Goal: Book appointment/travel/reservation

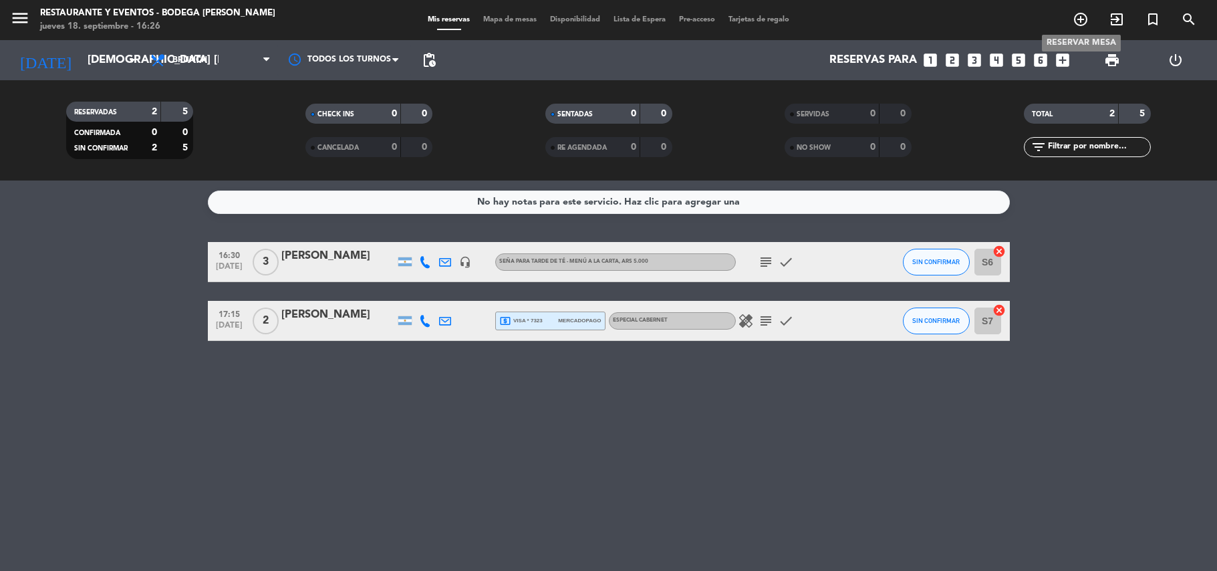
click at [1075, 20] on icon "add_circle_outline" at bounding box center [1081, 19] width 16 height 16
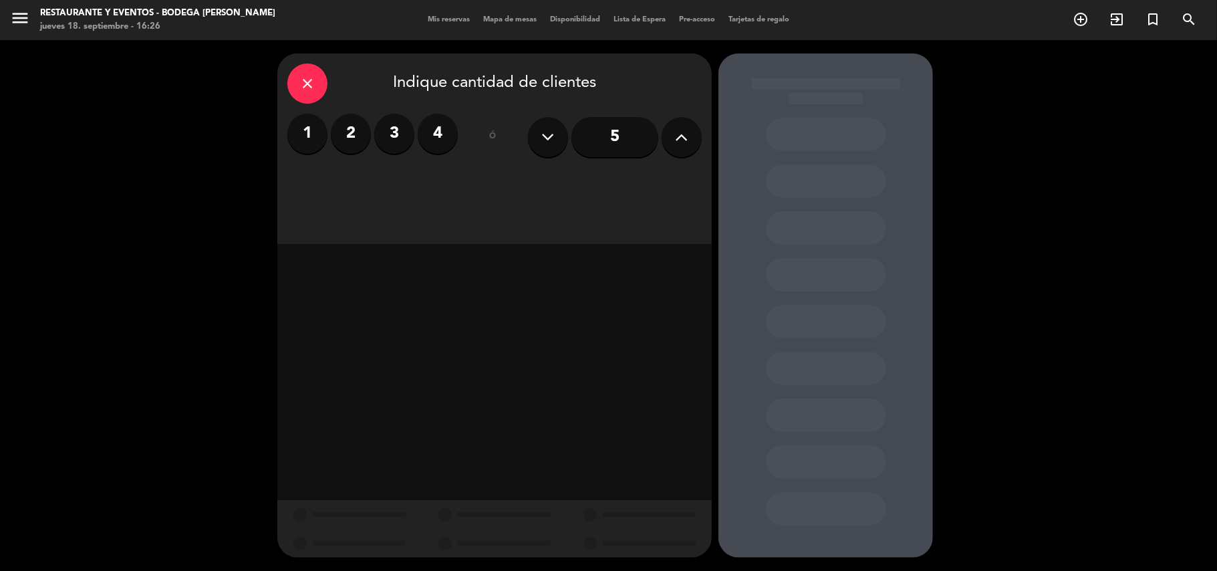
click at [444, 126] on label "4" at bounding box center [438, 134] width 40 height 40
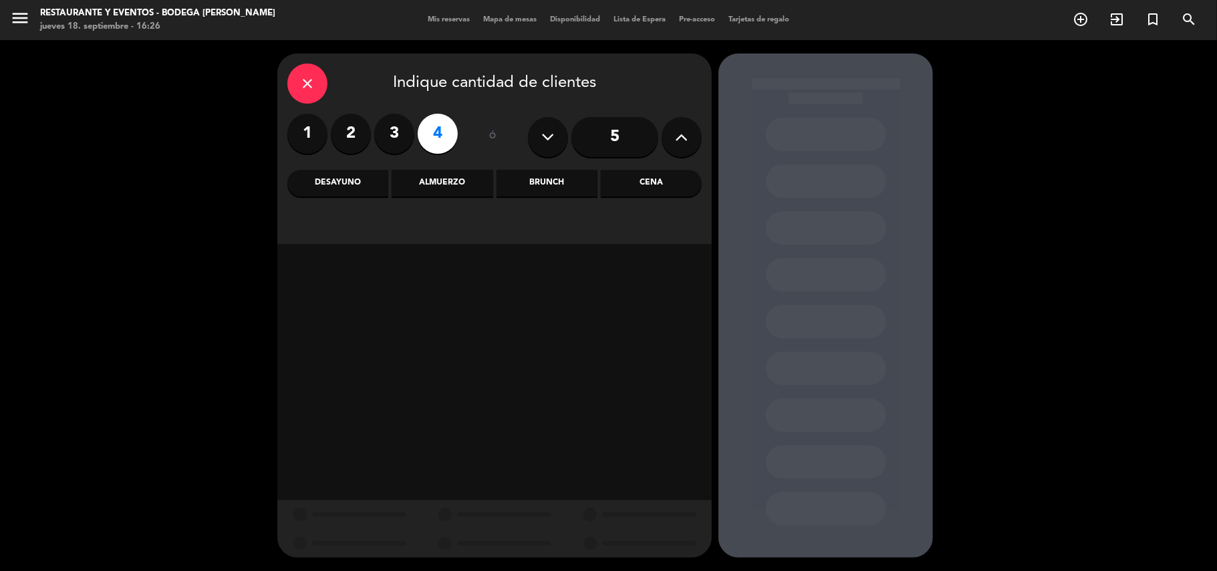
click at [452, 182] on div "Almuerzo" at bounding box center [442, 183] width 101 height 27
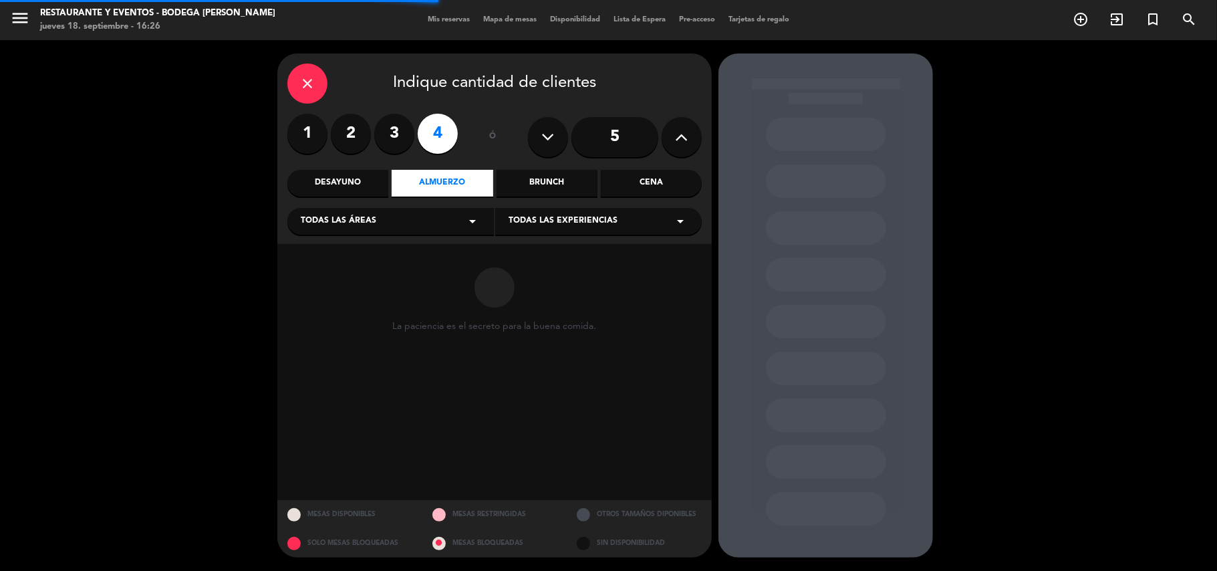
click at [370, 179] on div "Desayuno" at bounding box center [337, 183] width 101 height 27
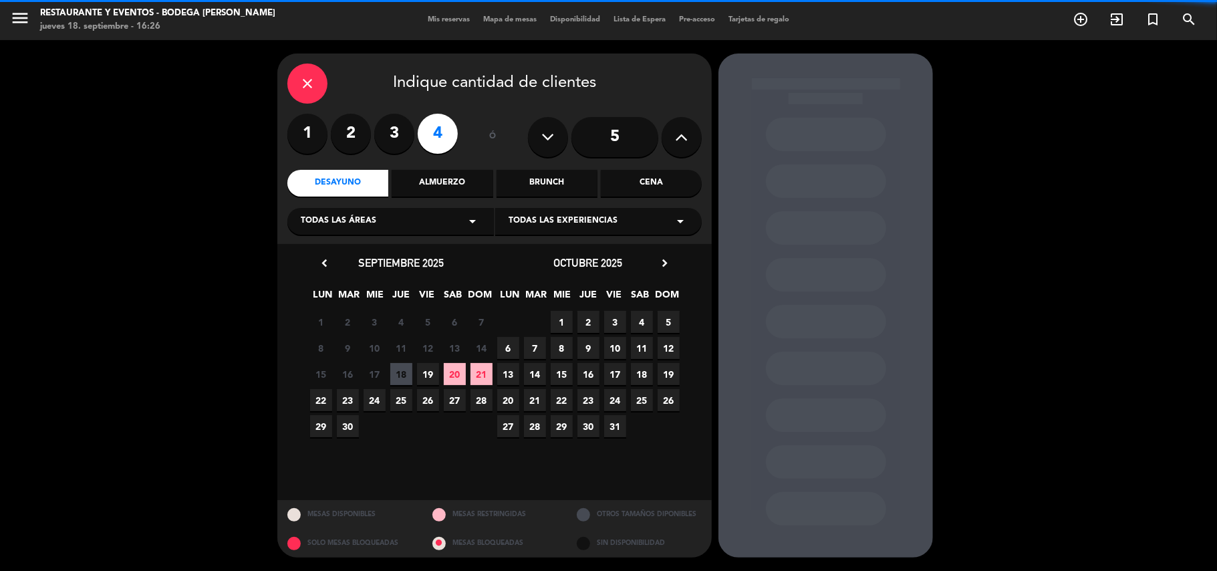
click at [555, 225] on span "Todas las experiencias" at bounding box center [563, 221] width 109 height 13
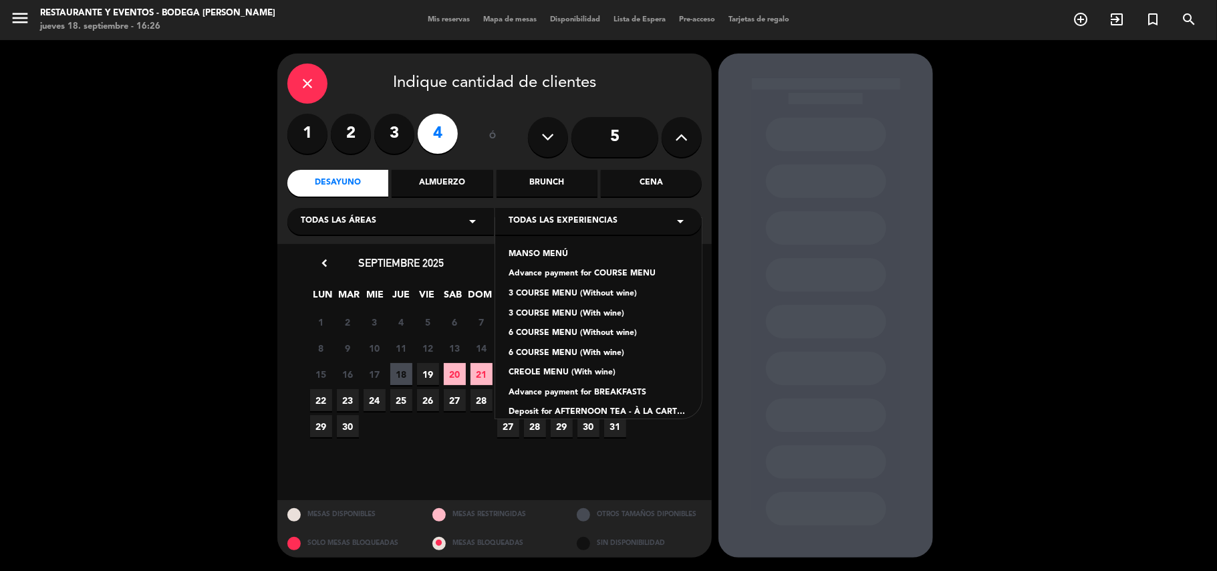
click at [595, 389] on div "Advance payment for BREAKFASTS" at bounding box center [599, 392] width 180 height 13
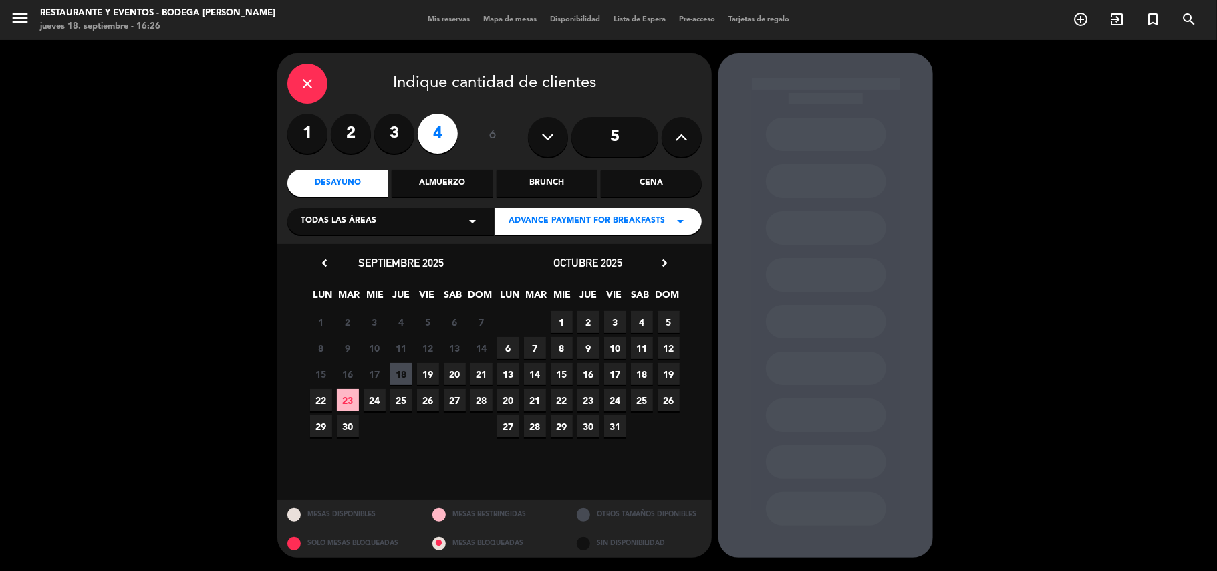
click at [428, 373] on span "19" at bounding box center [428, 374] width 22 height 22
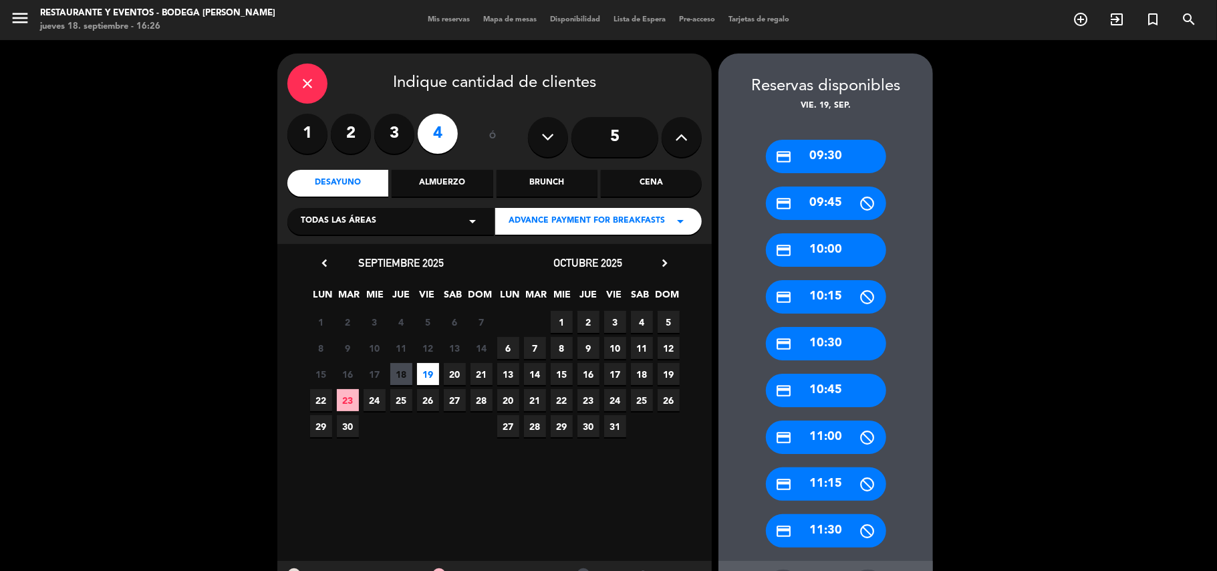
click at [832, 201] on div "credit_card 09:45" at bounding box center [826, 202] width 120 height 33
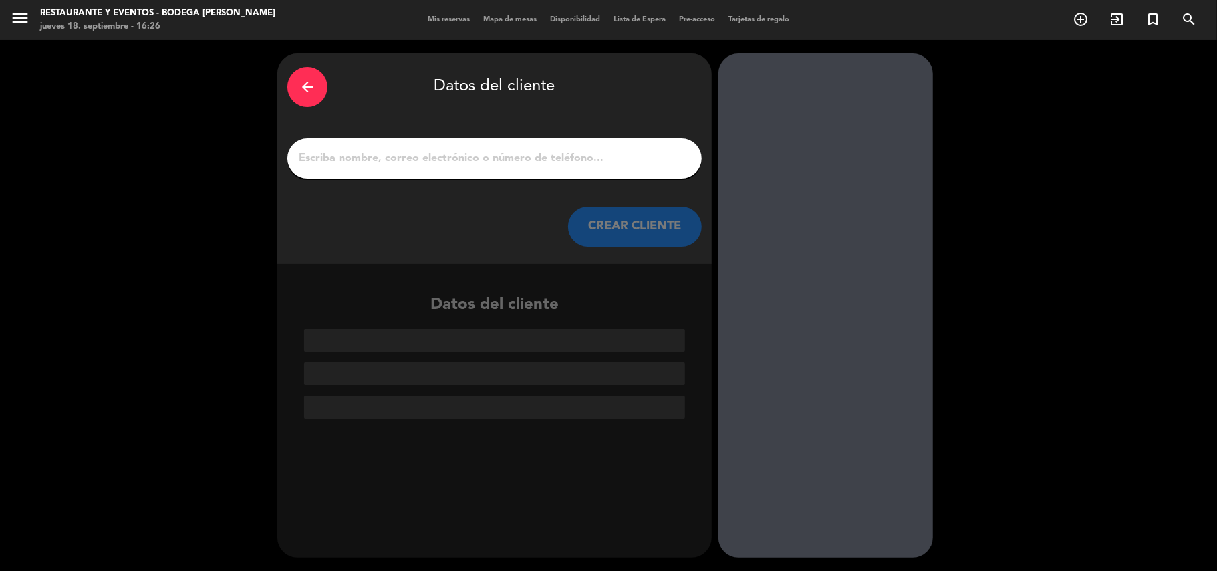
click at [539, 158] on input "1" at bounding box center [494, 158] width 394 height 19
paste input "[PERSON_NAME]"
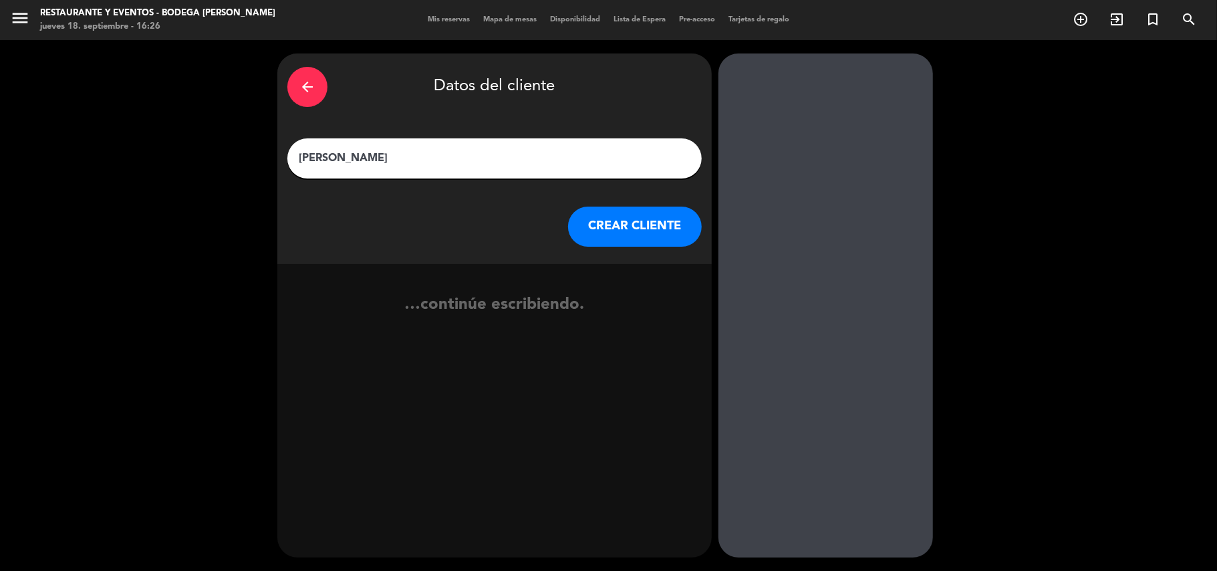
type input "[PERSON_NAME]"
click at [627, 227] on button "CREAR CLIENTE" at bounding box center [635, 226] width 134 height 40
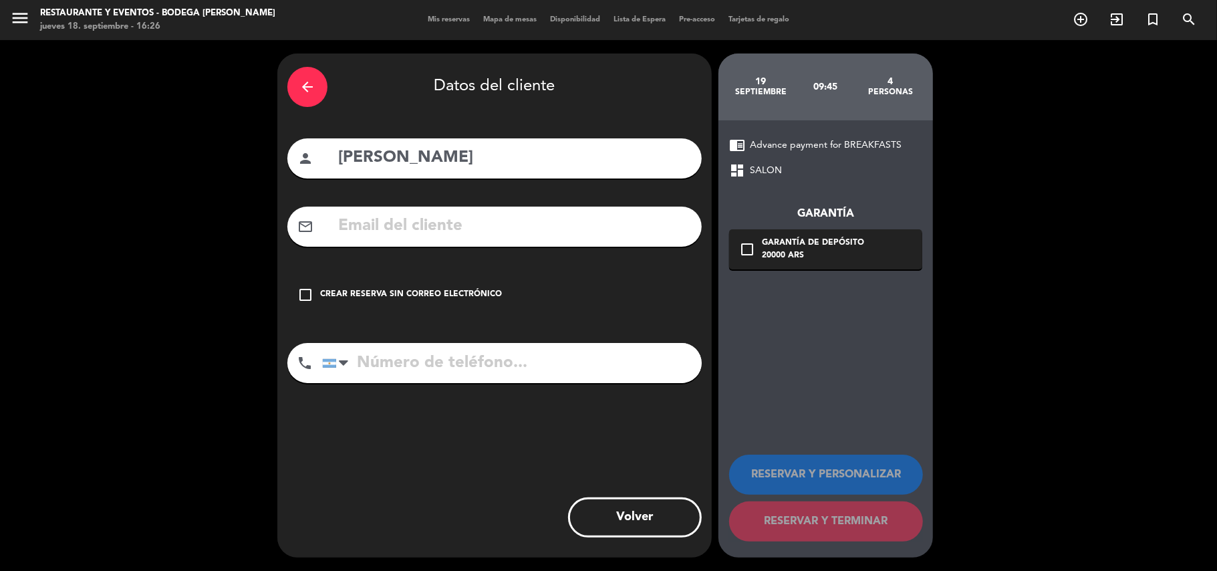
click at [446, 246] on div "mail_outline" at bounding box center [494, 226] width 414 height 40
click at [452, 235] on input "text" at bounding box center [514, 226] width 355 height 27
paste input "[EMAIL_ADDRESS][DOMAIN_NAME]"
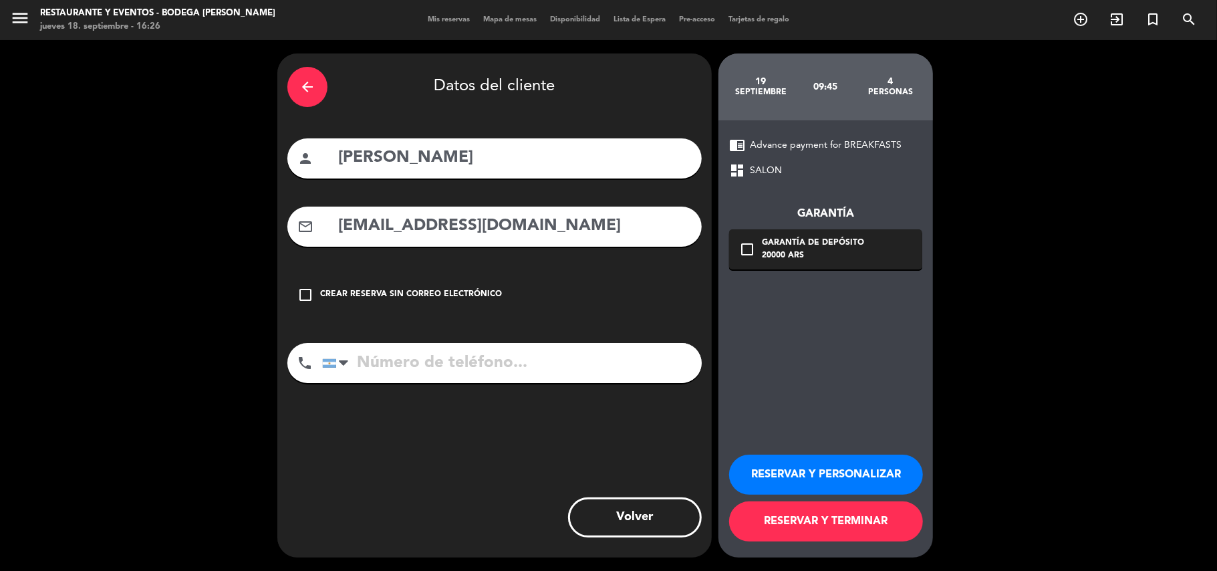
type input "[EMAIL_ADDRESS][DOMAIN_NAME]"
click at [543, 340] on div "arrow_back Datos del cliente person [PERSON_NAME] mail_outline [EMAIL_ADDRESS][…" at bounding box center [494, 305] width 434 height 504
click at [543, 351] on input "tel" at bounding box center [512, 363] width 380 height 40
paste input "[PHONE_NUMBER]"
type input "[PHONE_NUMBER]"
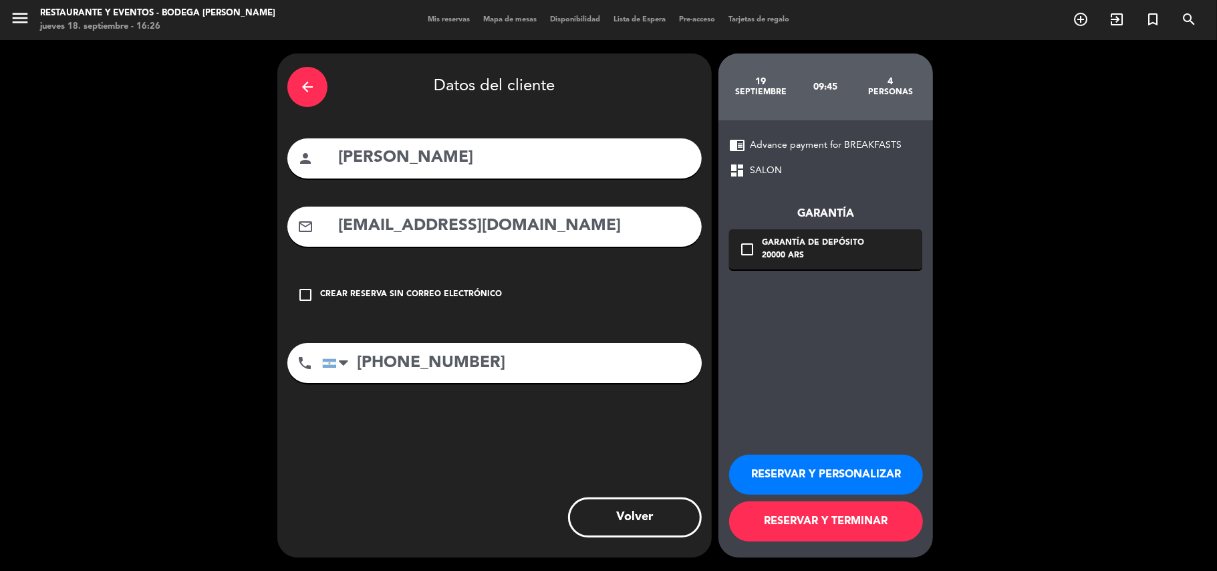
click at [824, 466] on button "RESERVAR Y PERSONALIZAR" at bounding box center [826, 474] width 194 height 40
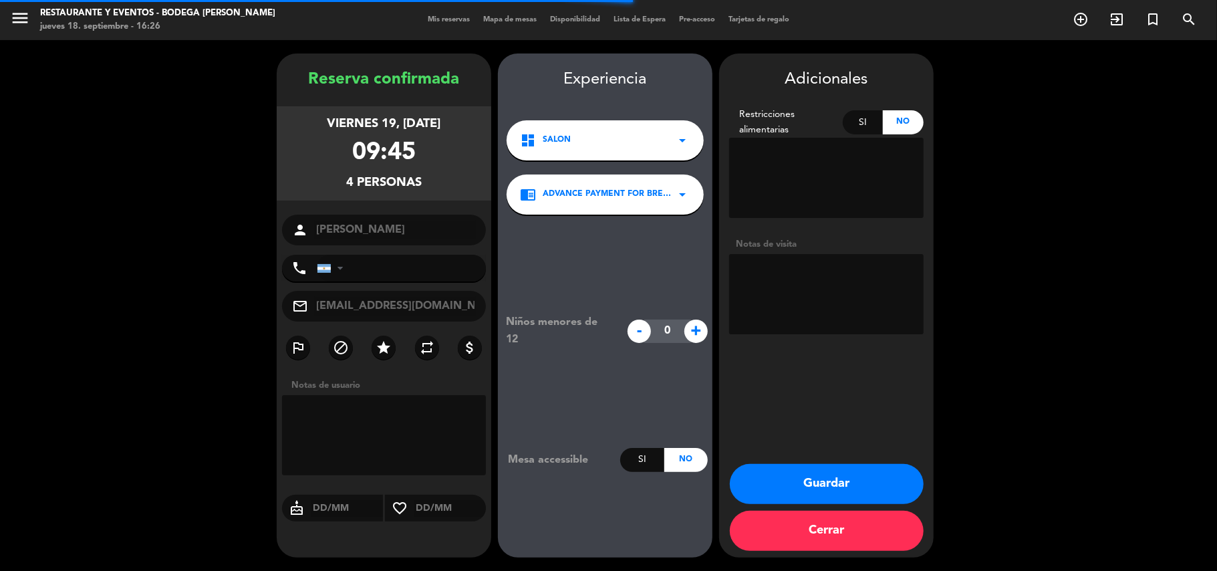
type input "[PHONE_NUMBER]"
click at [800, 275] on textarea at bounding box center [826, 294] width 194 height 80
click at [795, 294] on textarea at bounding box center [826, 294] width 194 height 80
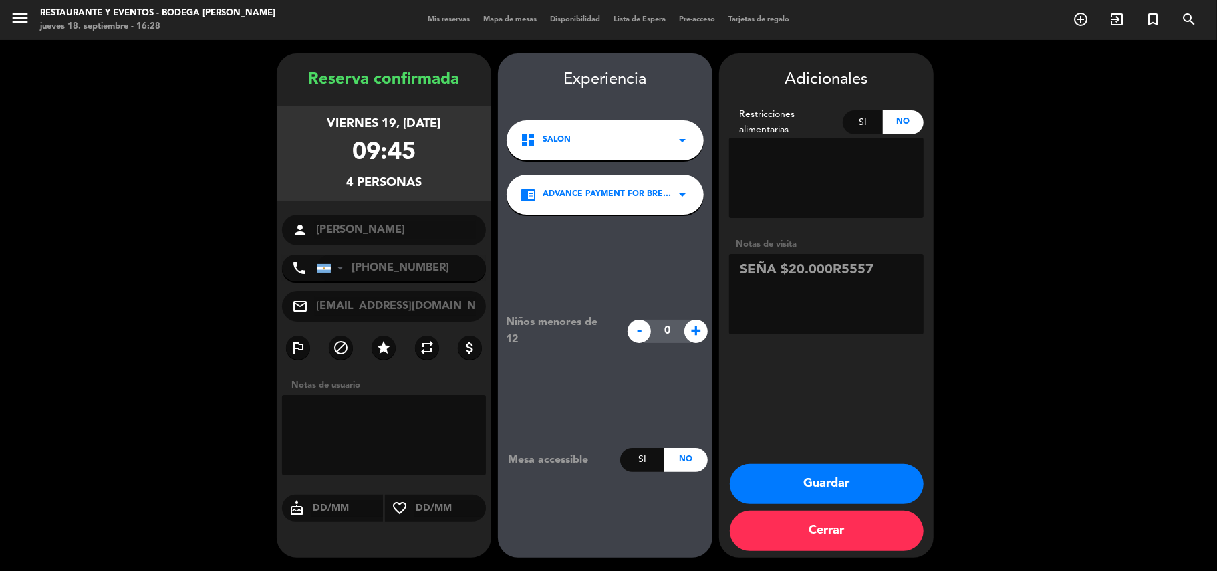
type textarea "SEÑA $20.000R5557"
click at [829, 482] on button "Guardar" at bounding box center [827, 484] width 194 height 40
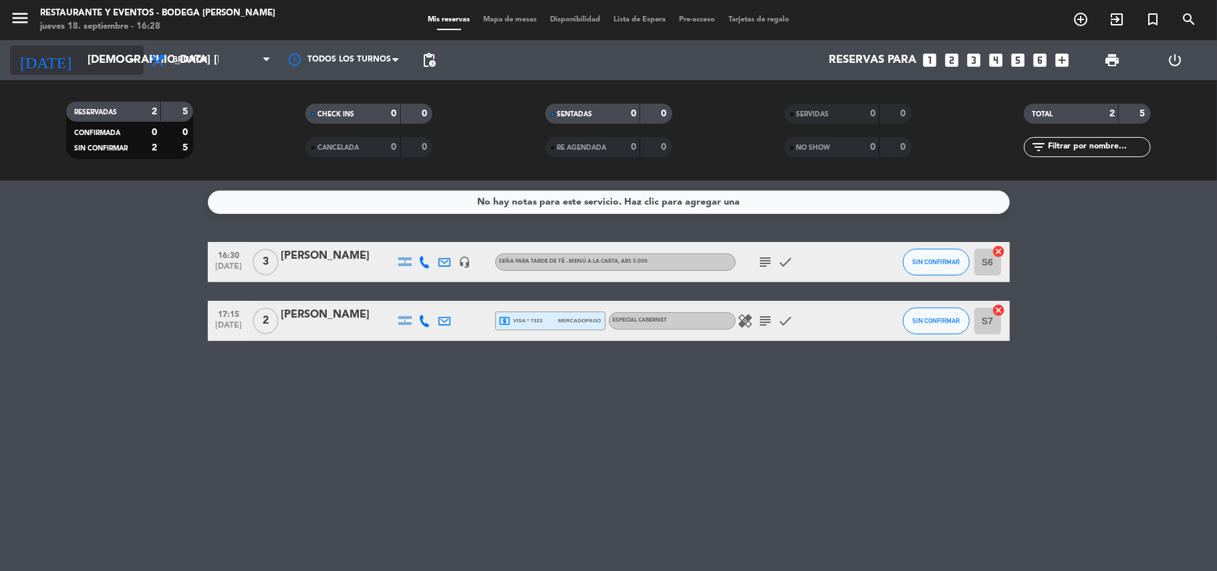
click at [98, 59] on input "[DEMOGRAPHIC_DATA] [DATE]" at bounding box center [153, 60] width 144 height 26
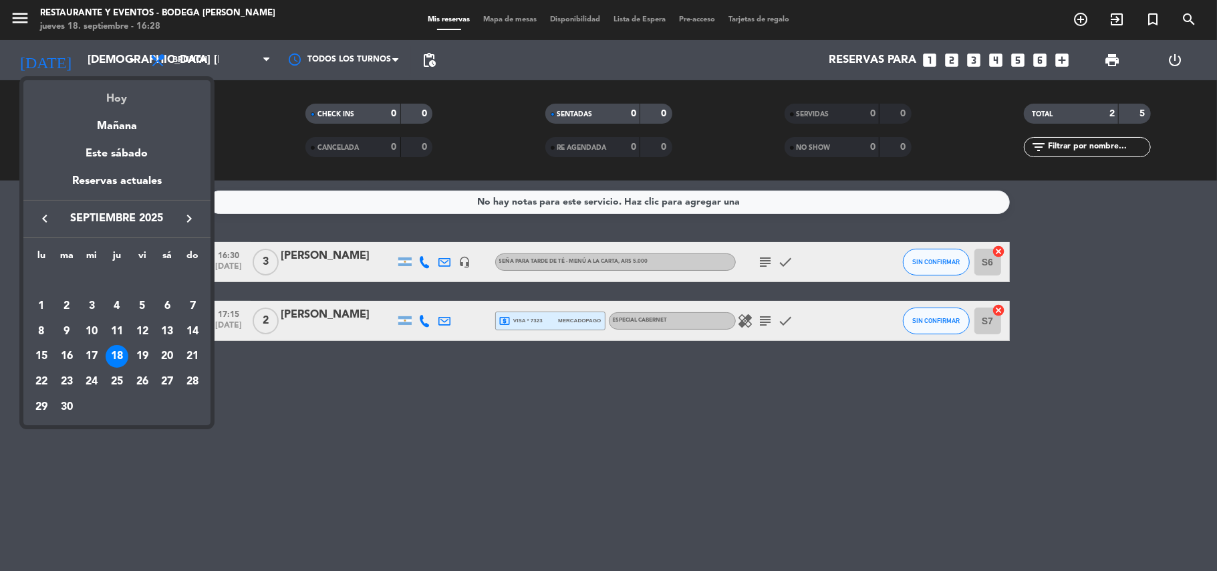
click at [99, 99] on div "Hoy" at bounding box center [116, 93] width 187 height 27
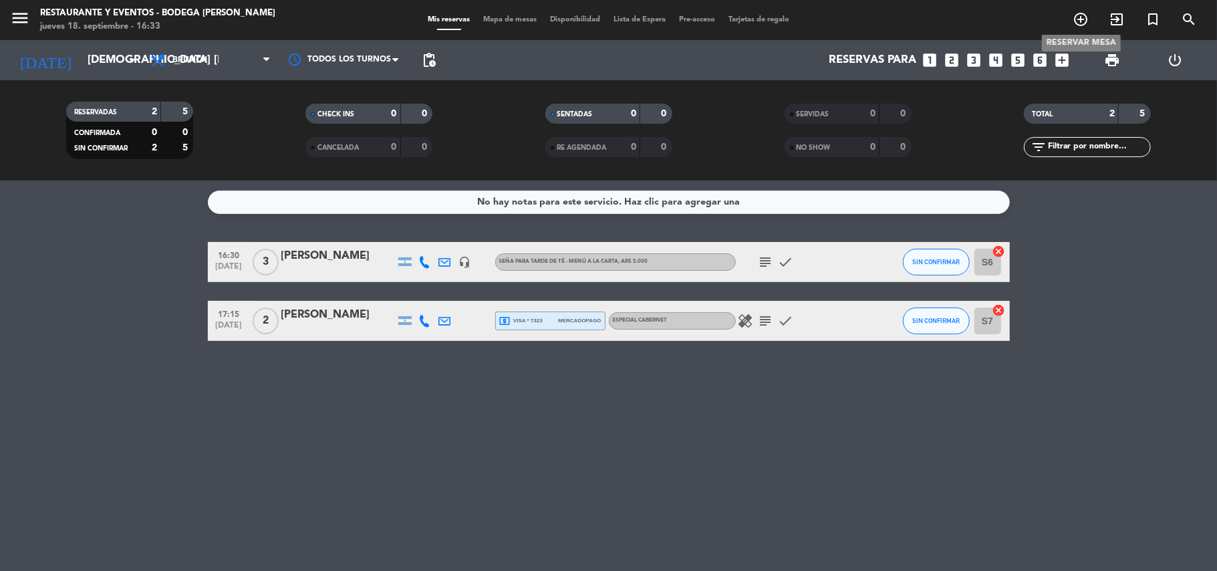
click at [1078, 17] on icon "add_circle_outline" at bounding box center [1081, 19] width 16 height 16
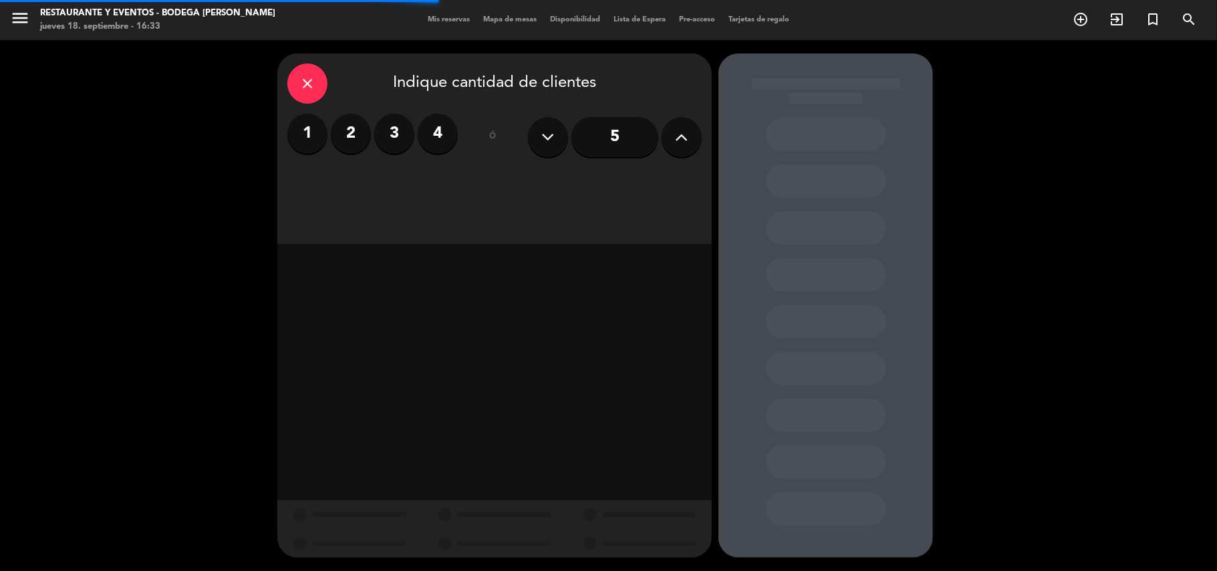
click at [348, 126] on label "2" at bounding box center [351, 134] width 40 height 40
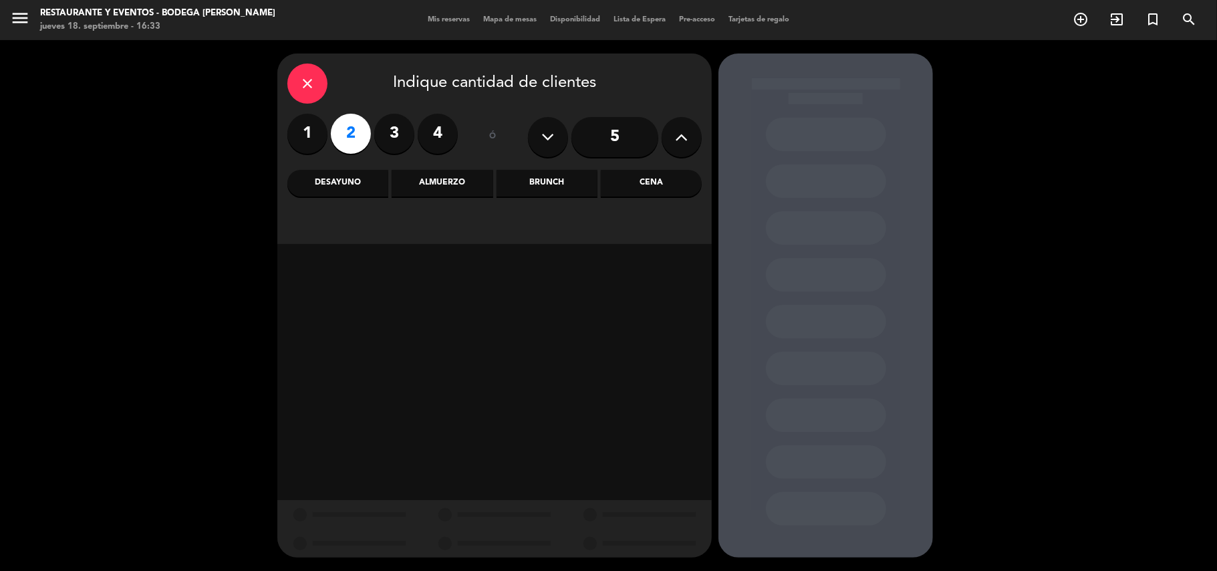
click at [301, 80] on icon "close" at bounding box center [307, 84] width 16 height 16
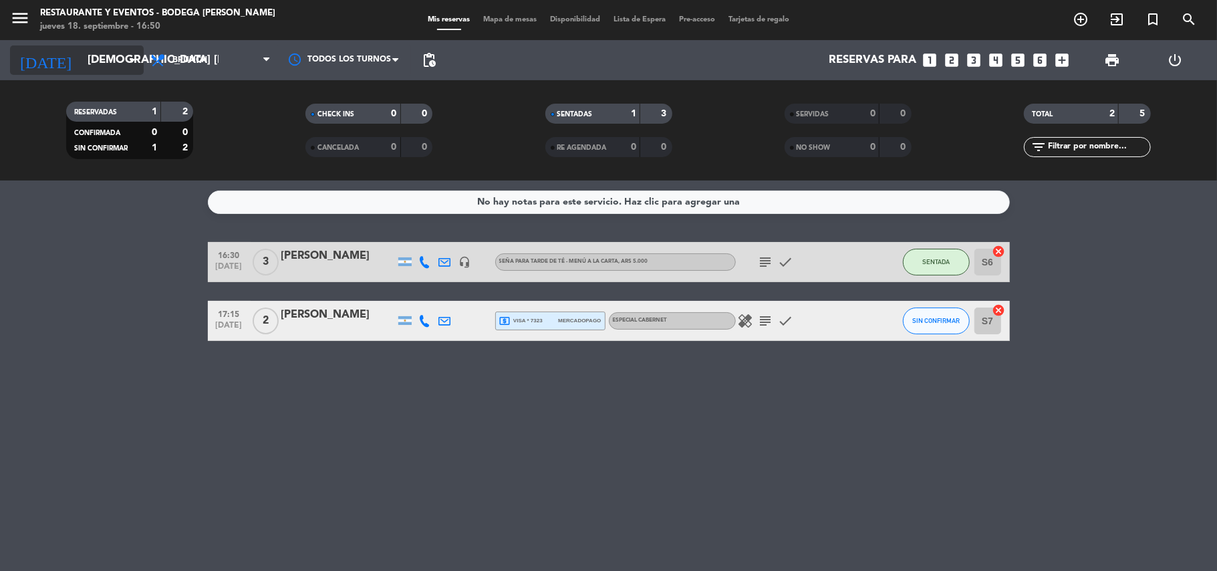
click at [108, 65] on input "[DEMOGRAPHIC_DATA] [DATE]" at bounding box center [153, 60] width 144 height 26
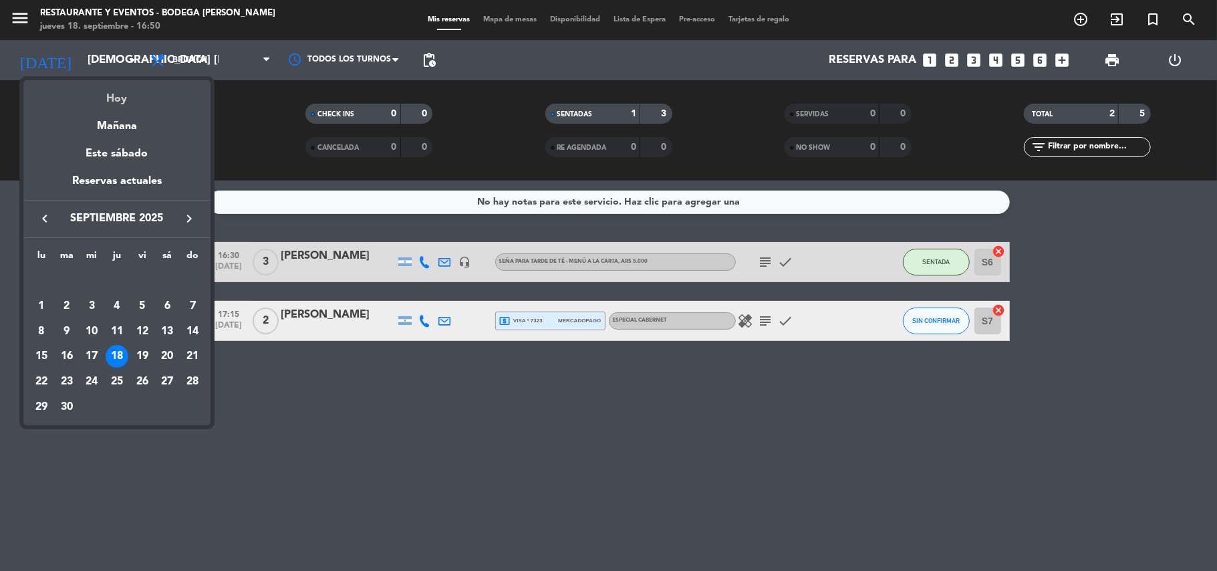
click at [121, 102] on div "Hoy" at bounding box center [116, 93] width 187 height 27
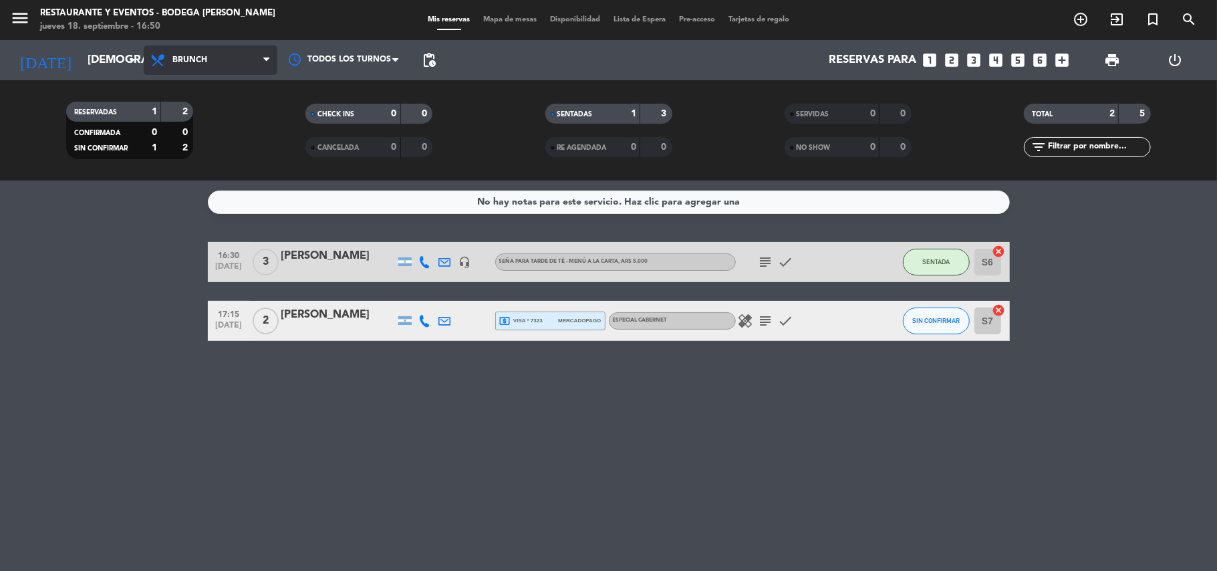
click at [187, 65] on span "Brunch" at bounding box center [211, 59] width 134 height 29
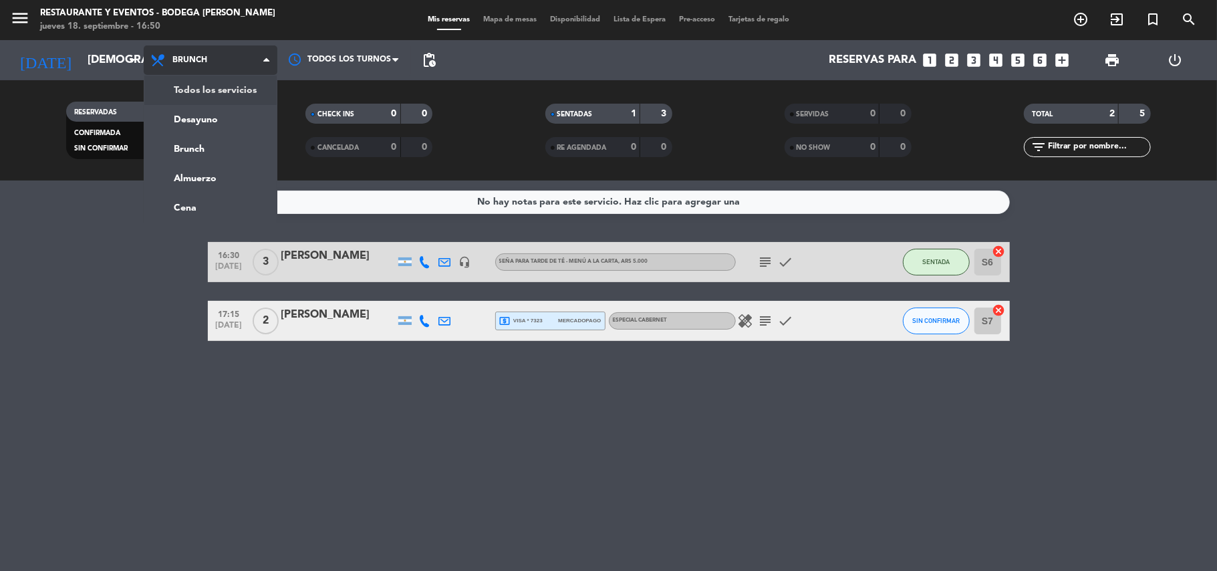
click at [196, 87] on div "menu Restaurante y Eventos - Bodega [PERSON_NAME] jueves 18. septiembre - 16:50…" at bounding box center [608, 90] width 1217 height 180
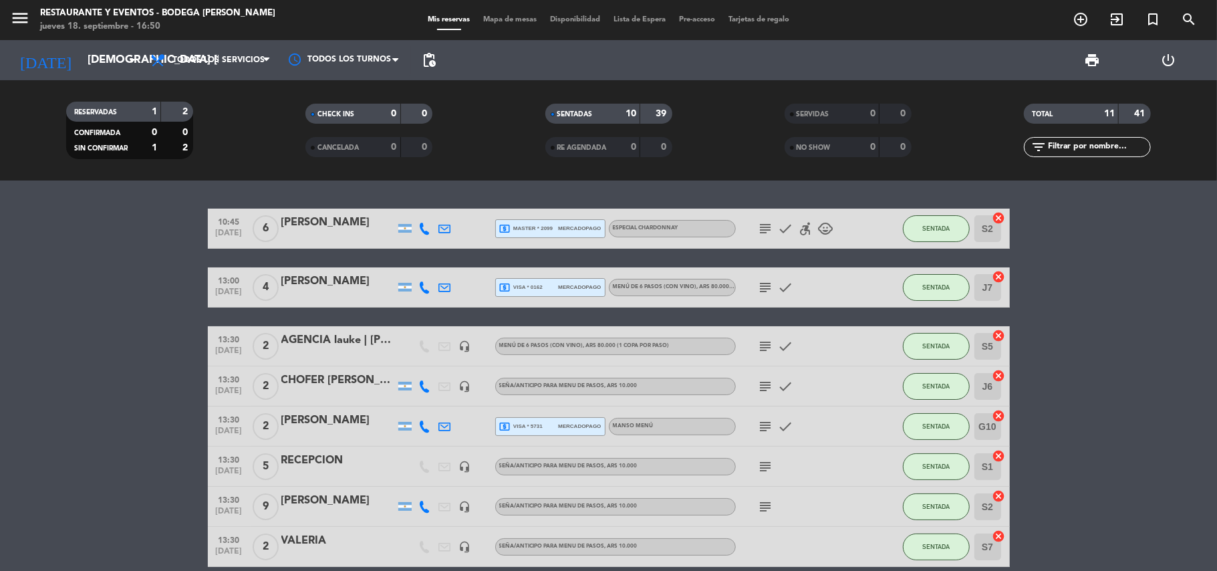
click at [524, 425] on span "local_atm visa * 5731" at bounding box center [520, 426] width 43 height 12
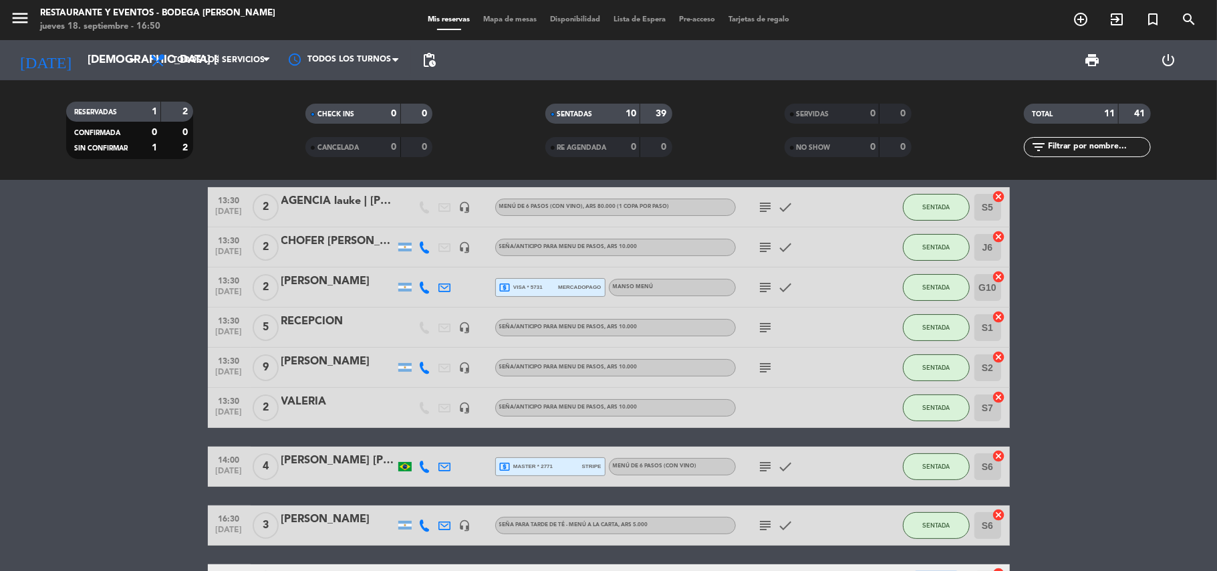
scroll to position [239, 0]
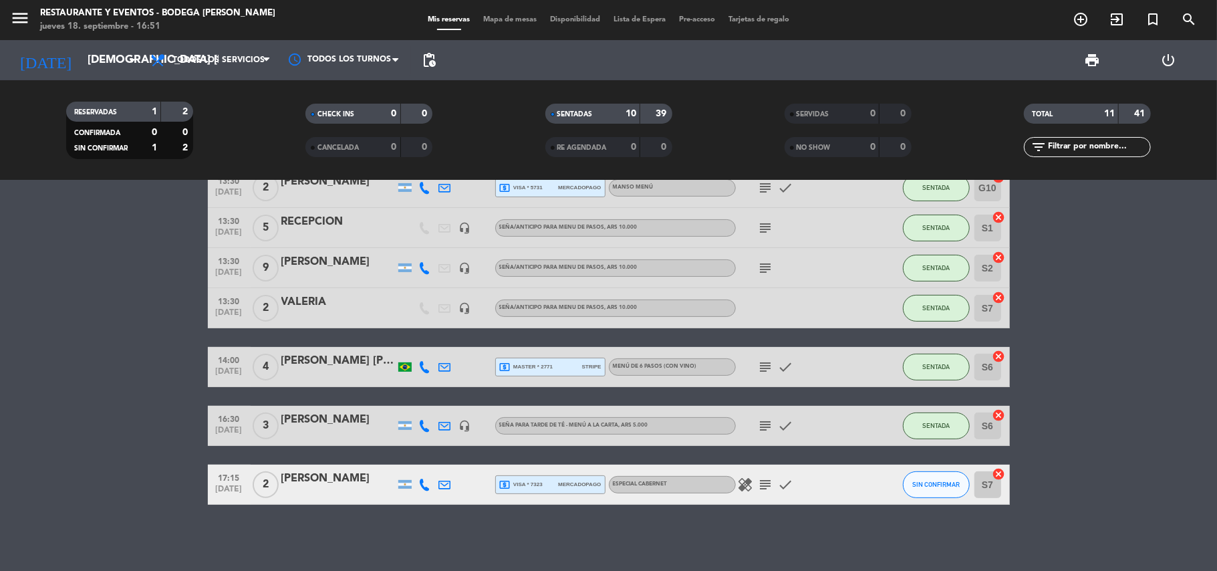
click at [551, 365] on span "local_atm master * 2771" at bounding box center [526, 367] width 54 height 12
click at [763, 365] on icon "subject" at bounding box center [766, 367] width 16 height 16
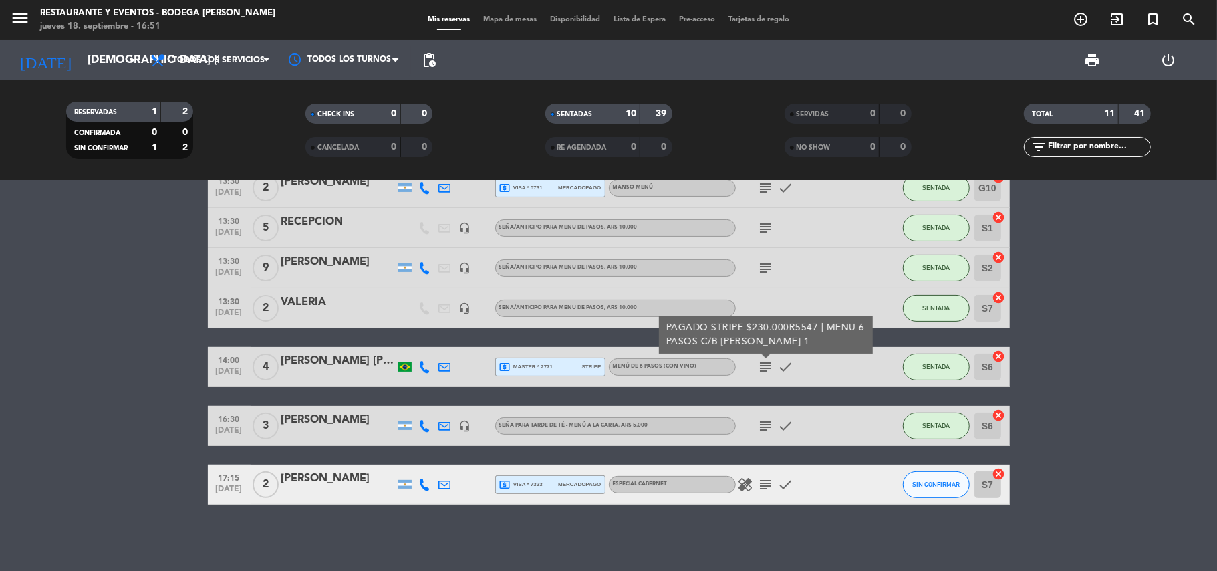
click at [368, 360] on div "[PERSON_NAME] [PERSON_NAME]" at bounding box center [338, 360] width 114 height 17
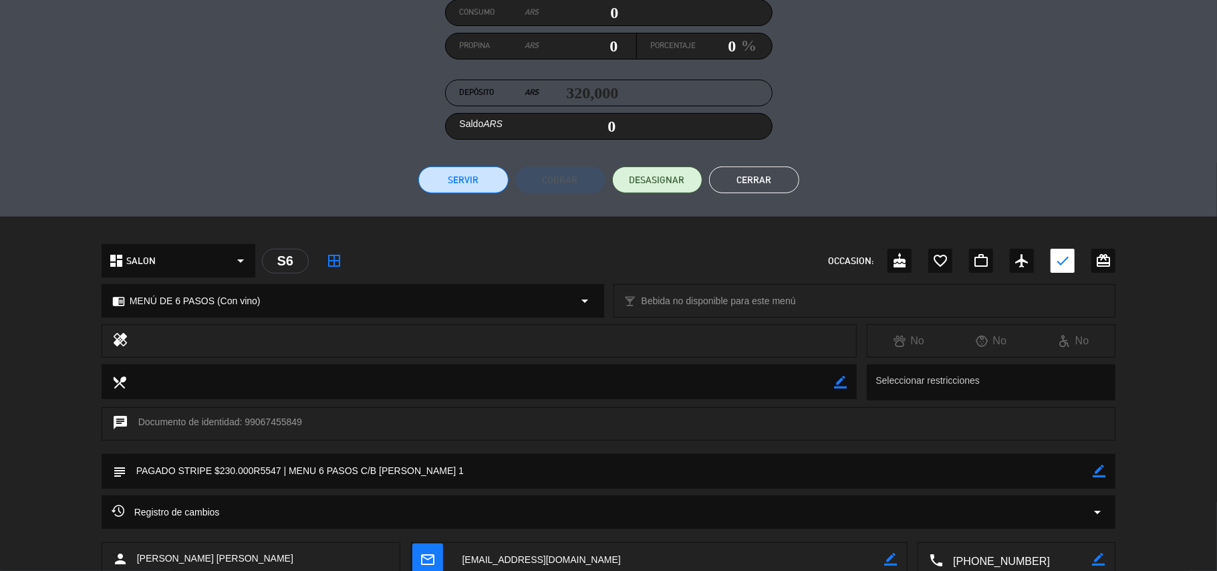
scroll to position [263, 0]
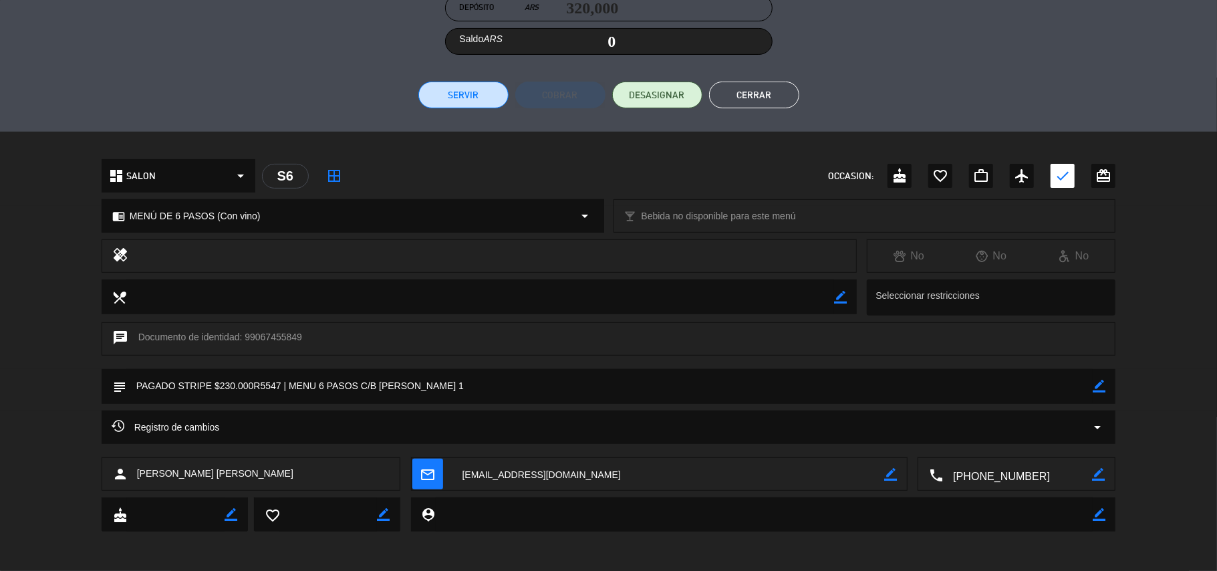
drag, startPoint x: 1095, startPoint y: 388, endPoint x: 929, endPoint y: 410, distance: 167.2
click at [1093, 388] on icon "border_color" at bounding box center [1099, 386] width 13 height 13
click at [227, 386] on textarea at bounding box center [609, 386] width 967 height 34
click at [233, 388] on textarea at bounding box center [609, 386] width 967 height 34
type textarea "PAGADO STRIPE $320.000R5547 | MENU 6 PASOS C/B [PERSON_NAME] 1"
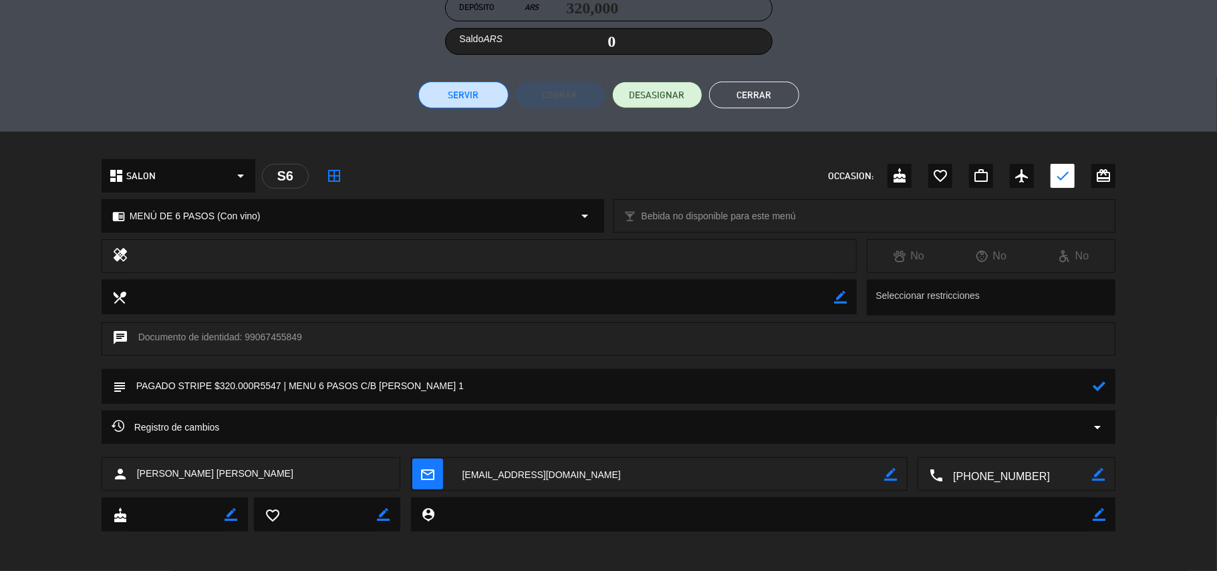
click at [1096, 384] on icon at bounding box center [1099, 386] width 13 height 13
click at [762, 84] on button "Cerrar" at bounding box center [754, 95] width 90 height 27
